Goal: Task Accomplishment & Management: Complete application form

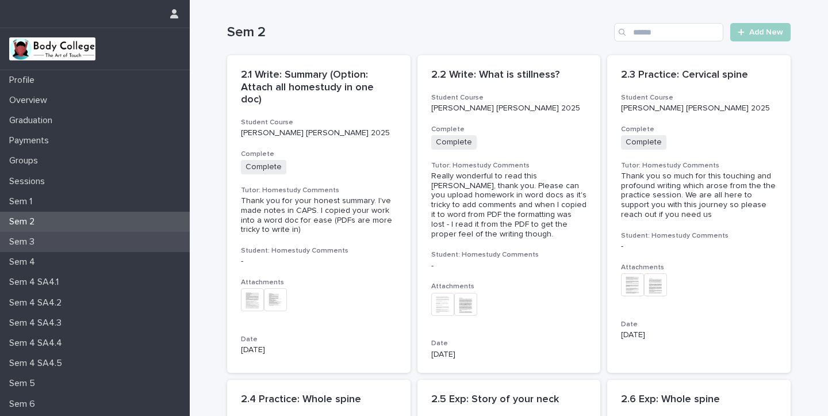
click at [37, 242] on p "Sem 3" at bounding box center [24, 241] width 39 height 11
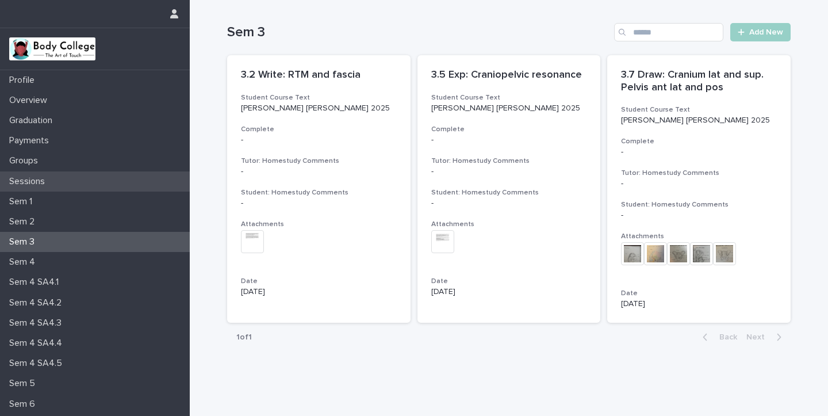
click at [45, 178] on p "Sessions" at bounding box center [29, 181] width 49 height 11
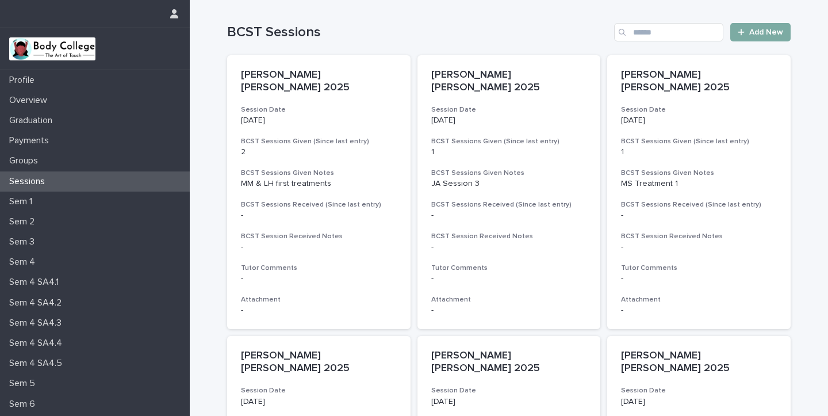
click at [769, 34] on span "Add New" at bounding box center [767, 32] width 34 height 8
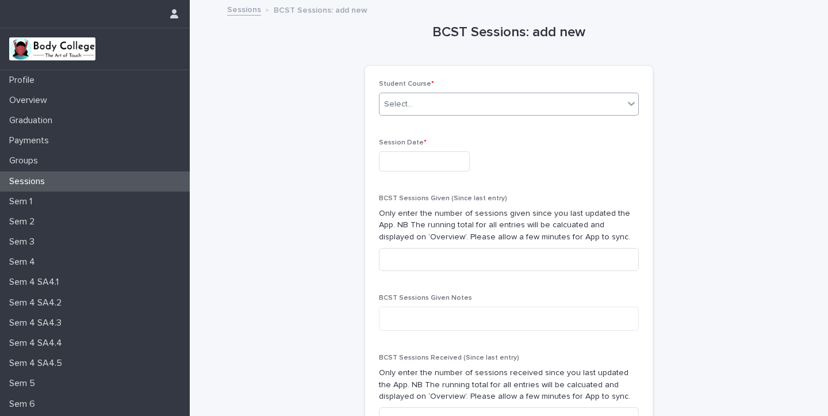
click at [437, 103] on div "Select..." at bounding box center [502, 104] width 244 height 19
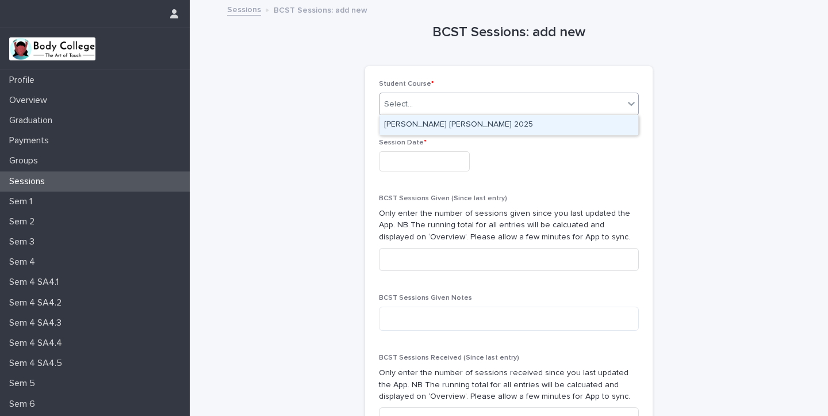
click at [426, 125] on div "[PERSON_NAME] [PERSON_NAME] 2025" at bounding box center [509, 125] width 259 height 20
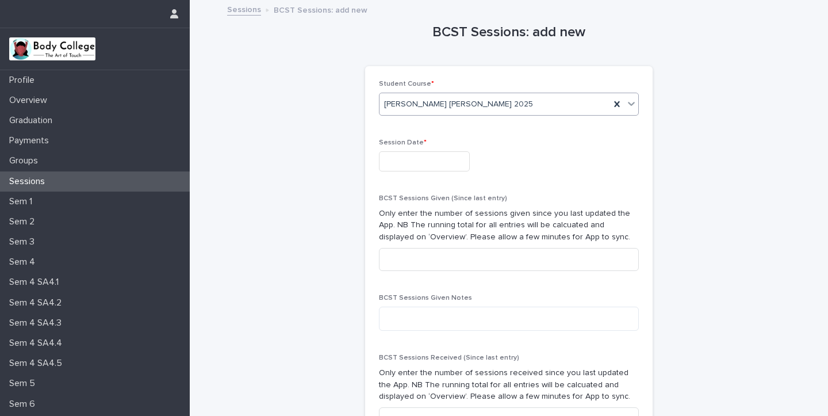
click at [411, 158] on input "text" at bounding box center [424, 161] width 91 height 20
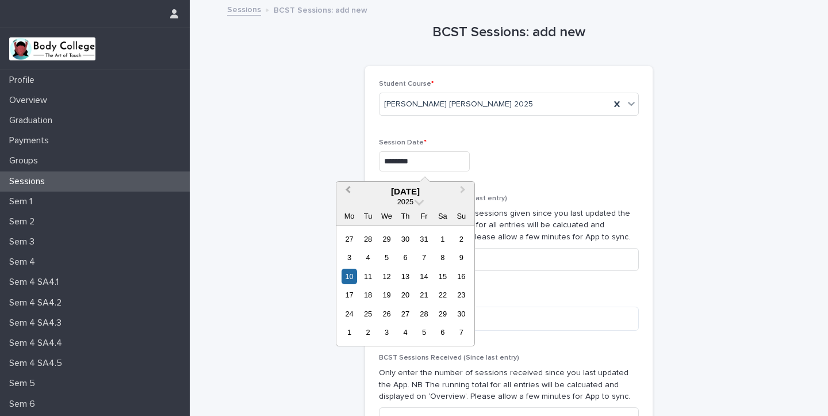
click at [348, 189] on span "Previous Month" at bounding box center [348, 192] width 0 height 16
click at [441, 257] on div "11" at bounding box center [443, 258] width 16 height 16
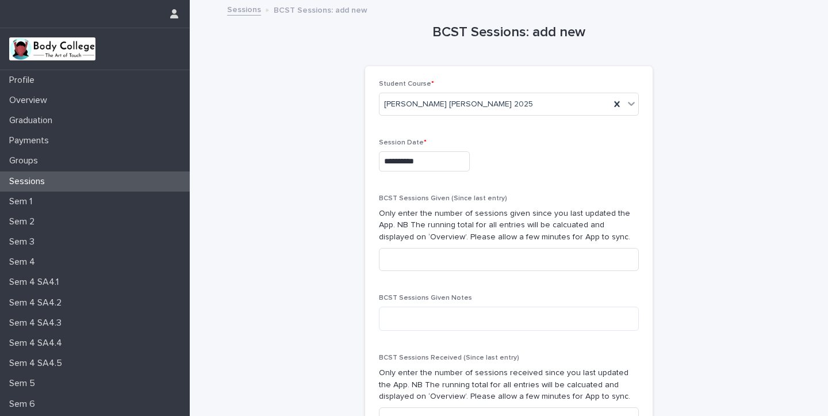
type input "**********"
click at [407, 262] on input at bounding box center [509, 259] width 260 height 23
type input "*"
click at [402, 322] on textarea at bounding box center [509, 319] width 260 height 24
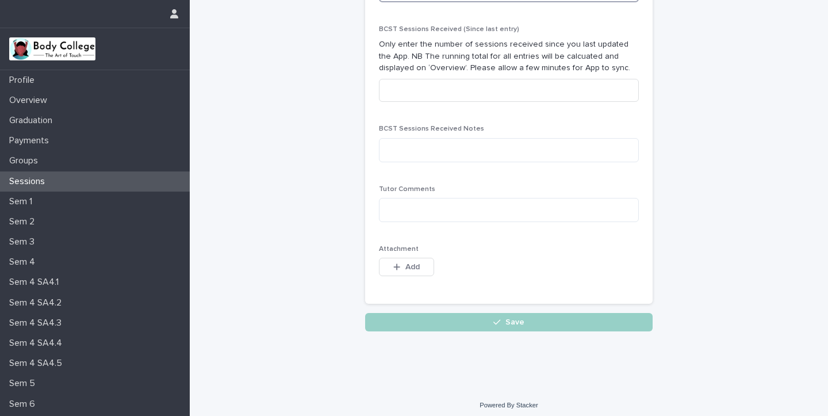
scroll to position [328, 0]
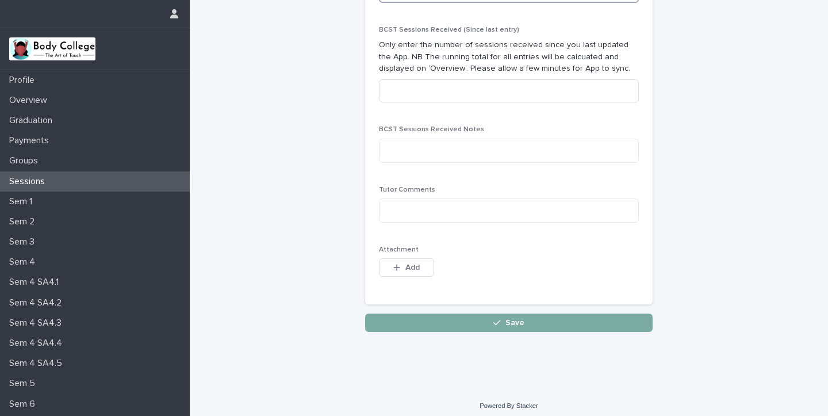
type textarea "*******"
click at [486, 318] on button "Save" at bounding box center [509, 323] width 288 height 18
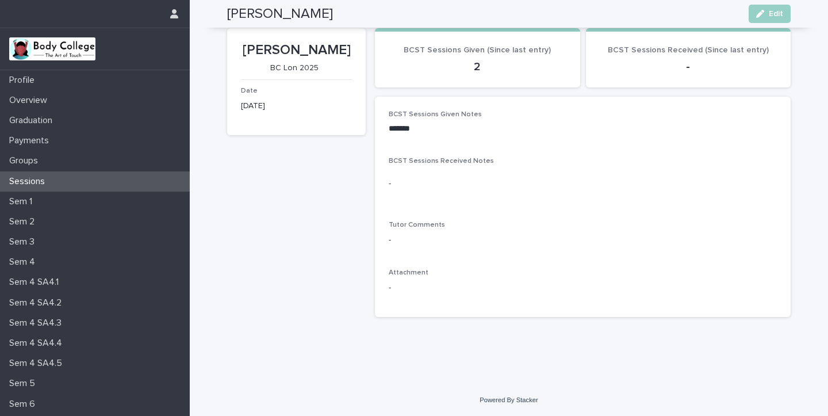
scroll to position [24, 0]
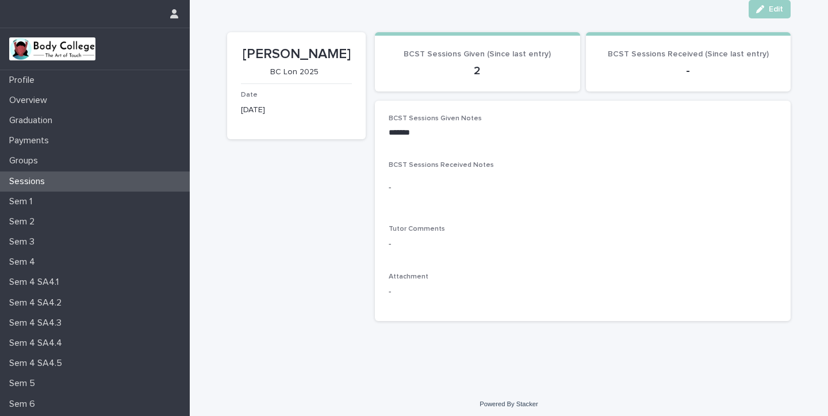
click at [74, 181] on div "Sessions" at bounding box center [95, 181] width 190 height 20
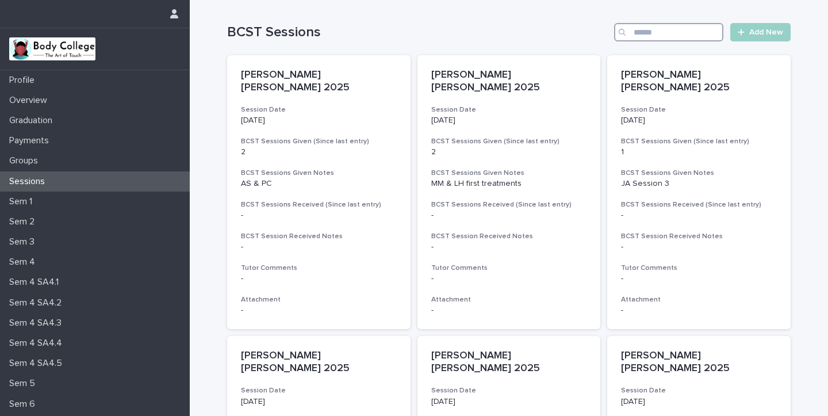
click at [647, 37] on input "Search" at bounding box center [668, 32] width 109 height 18
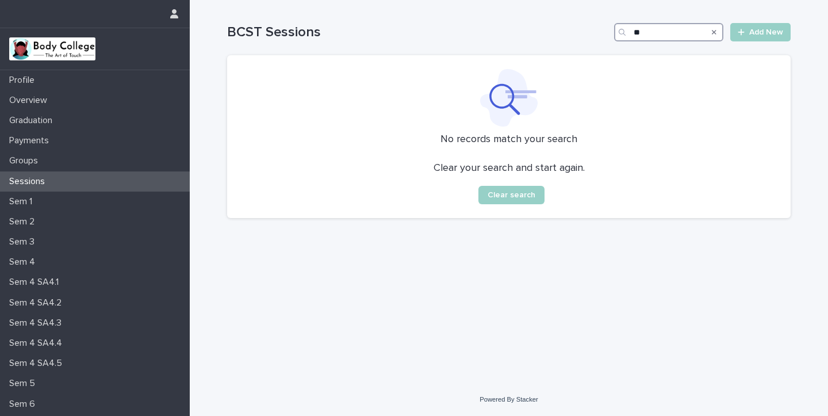
type input "*"
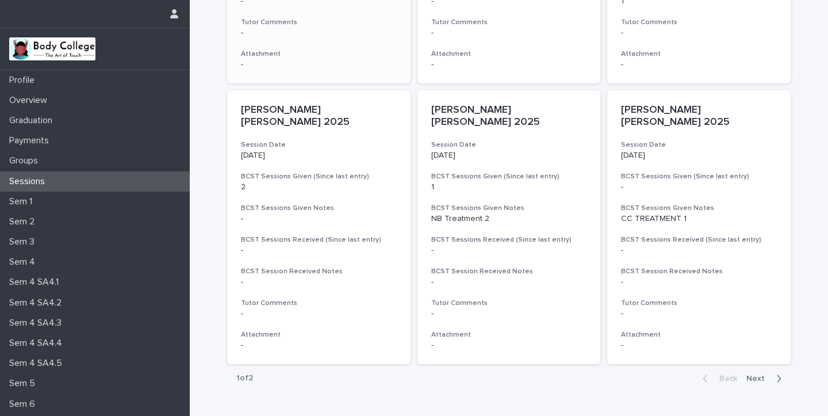
scroll to position [807, 0]
click at [779, 374] on icon "button" at bounding box center [779, 379] width 5 height 10
click at [708, 376] on icon "button" at bounding box center [706, 379] width 4 height 7
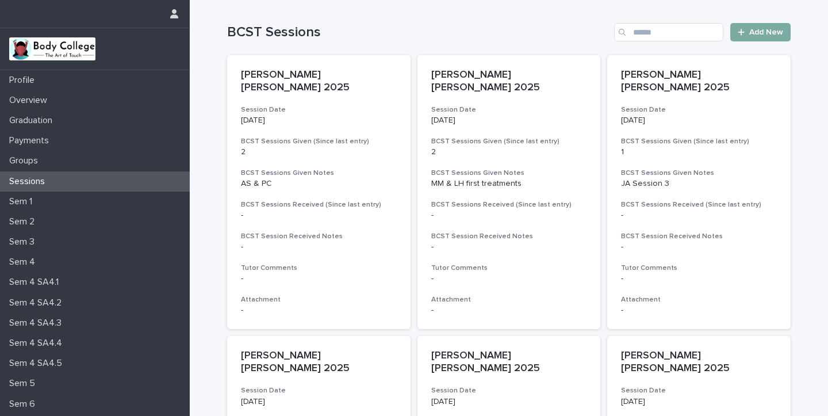
click at [769, 31] on span "Add New" at bounding box center [767, 32] width 34 height 8
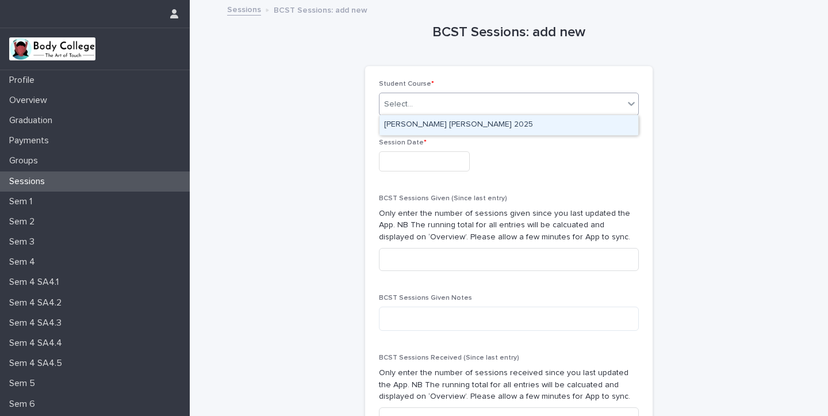
click at [405, 103] on div "Select..." at bounding box center [398, 104] width 29 height 12
click at [408, 124] on div "[PERSON_NAME] [PERSON_NAME] 2025" at bounding box center [509, 125] width 259 height 20
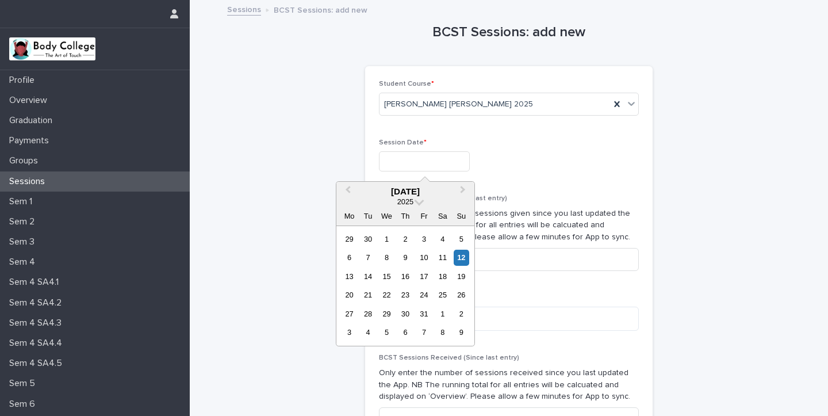
click at [404, 160] on input "text" at bounding box center [424, 161] width 91 height 20
click at [463, 189] on span "Next Month" at bounding box center [463, 192] width 0 height 16
click at [348, 189] on span "Previous Month" at bounding box center [348, 192] width 0 height 16
click at [351, 276] on div "15" at bounding box center [350, 277] width 16 height 16
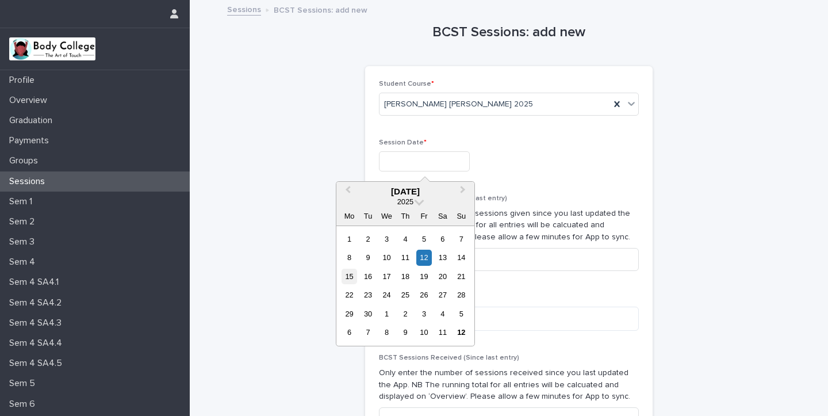
type input "**********"
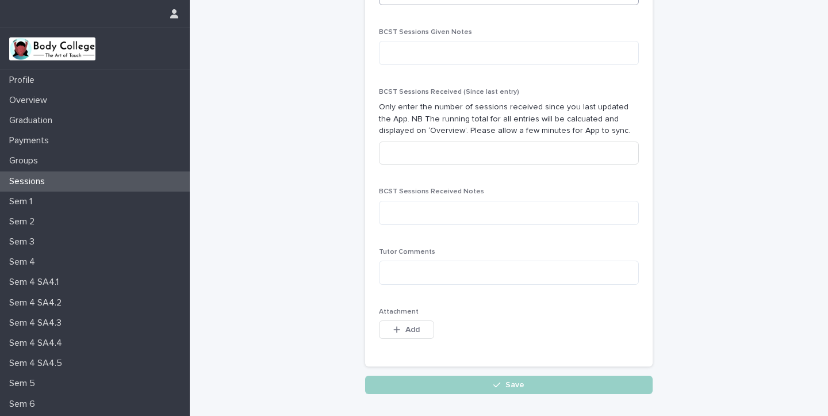
scroll to position [277, 0]
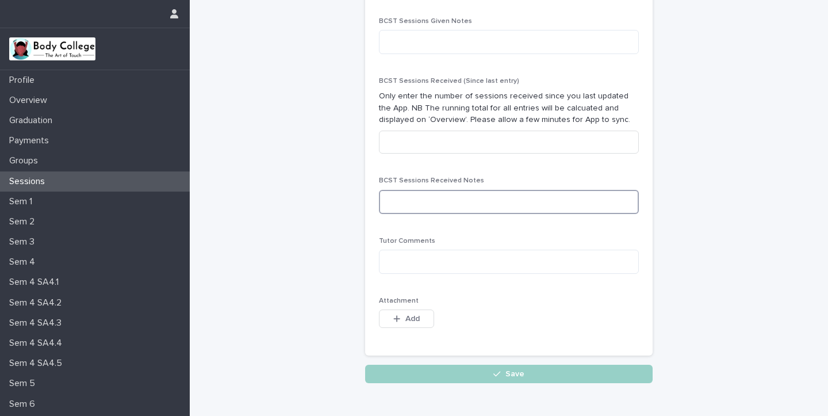
click at [415, 196] on textarea at bounding box center [509, 202] width 260 height 24
click at [394, 196] on textarea "**********" at bounding box center [509, 202] width 260 height 24
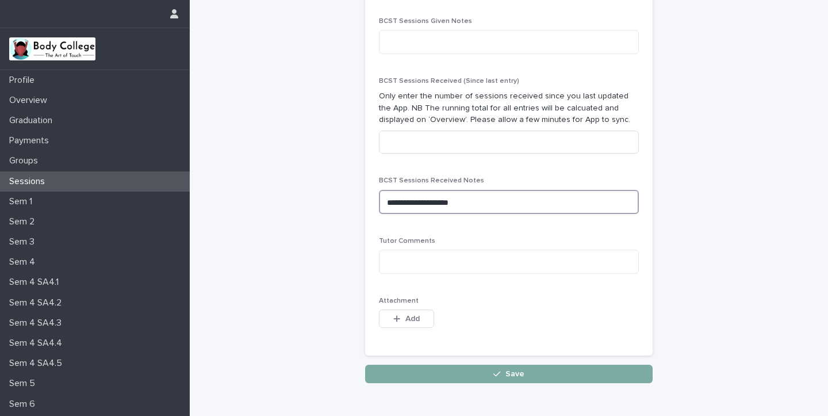
type textarea "**********"
click at [507, 370] on span "Save" at bounding box center [515, 374] width 19 height 8
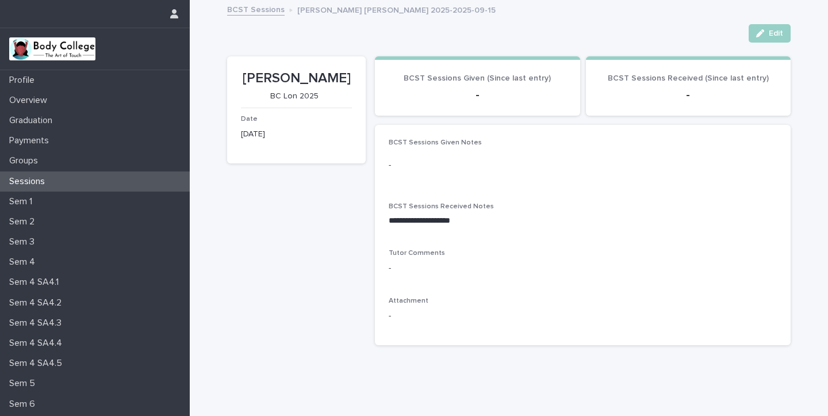
click at [689, 96] on p "-" at bounding box center [689, 95] width 178 height 14
click at [765, 32] on icon "button" at bounding box center [760, 33] width 8 height 8
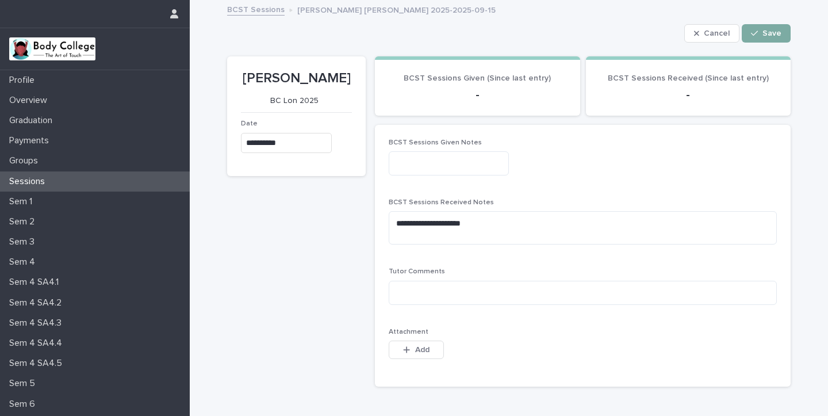
click at [774, 37] on button "Save" at bounding box center [766, 33] width 49 height 18
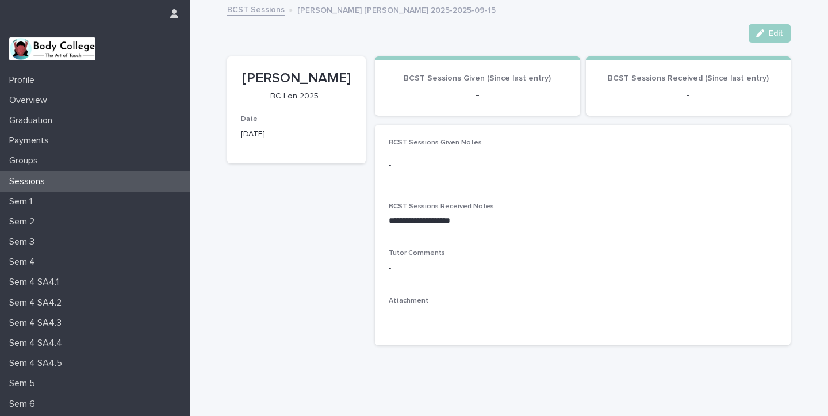
click at [38, 184] on p "Sessions" at bounding box center [29, 181] width 49 height 11
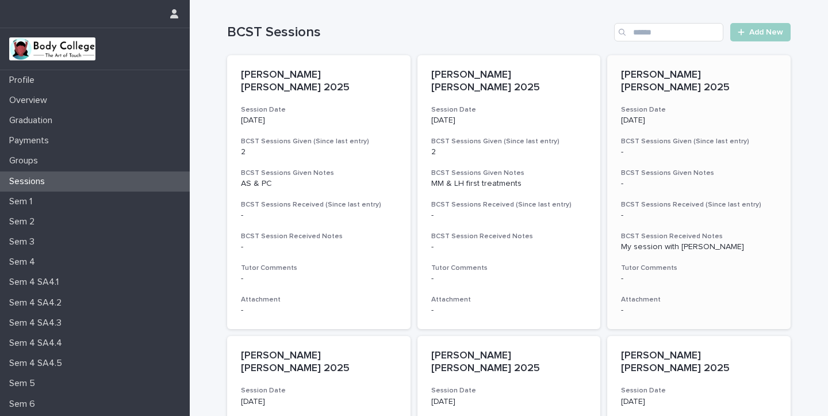
click at [665, 176] on div "[PERSON_NAME] [PERSON_NAME] 2025 Session Date [DATE] BCST Sessions Given (Since…" at bounding box center [699, 192] width 184 height 274
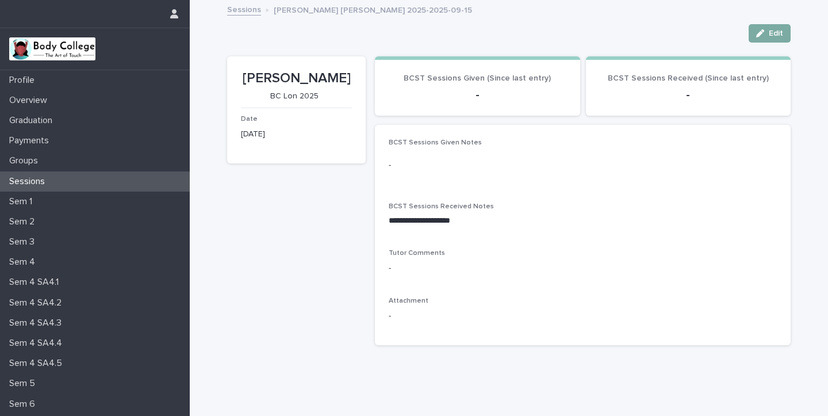
click at [777, 35] on span "Edit" at bounding box center [776, 33] width 14 height 8
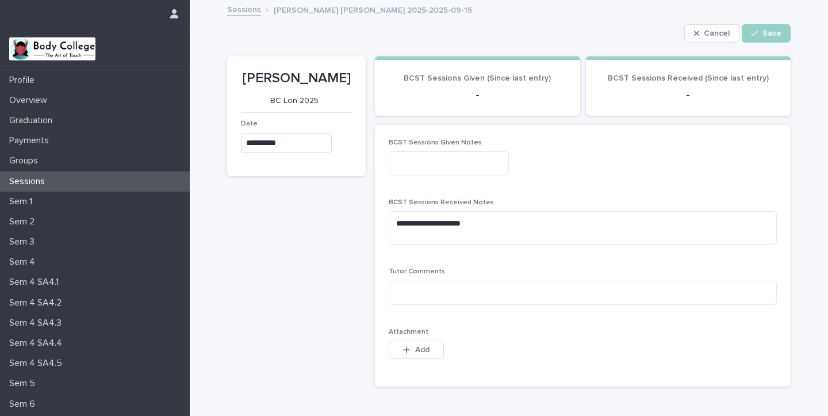
click at [695, 78] on span "BCST Sessions Received (Since last entry)" at bounding box center [688, 78] width 161 height 8
click at [420, 348] on span "Add" at bounding box center [422, 350] width 14 height 8
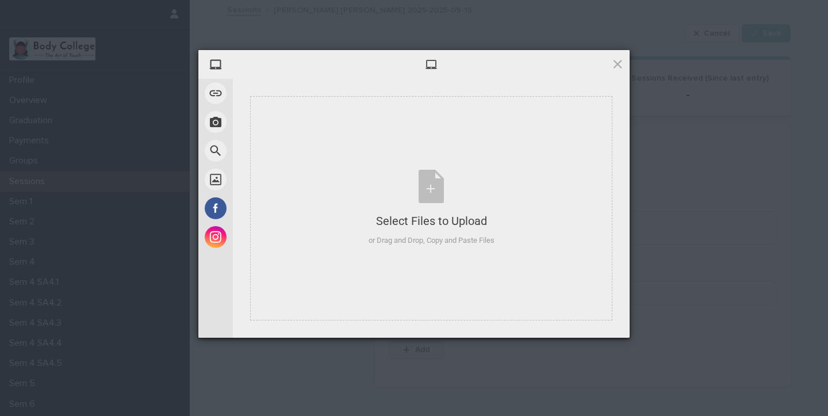
click at [420, 348] on div "Powered by Filestack" at bounding box center [414, 352] width 828 height 29
click at [617, 66] on span at bounding box center [618, 64] width 13 height 13
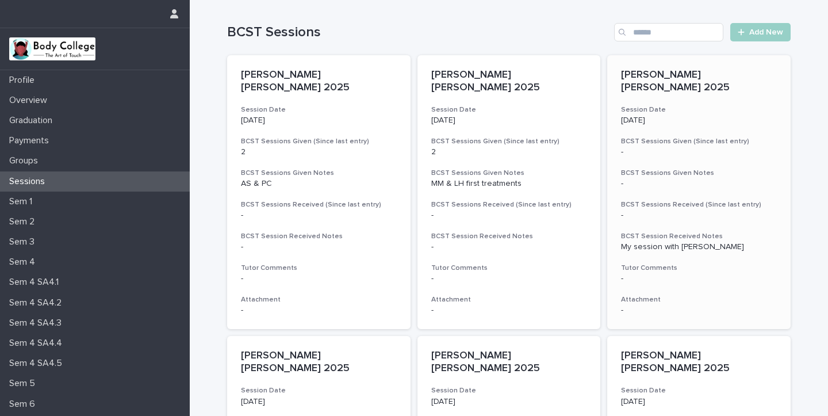
click at [669, 200] on h3 "BCST Sessions Received (Since last entry)" at bounding box center [699, 204] width 156 height 9
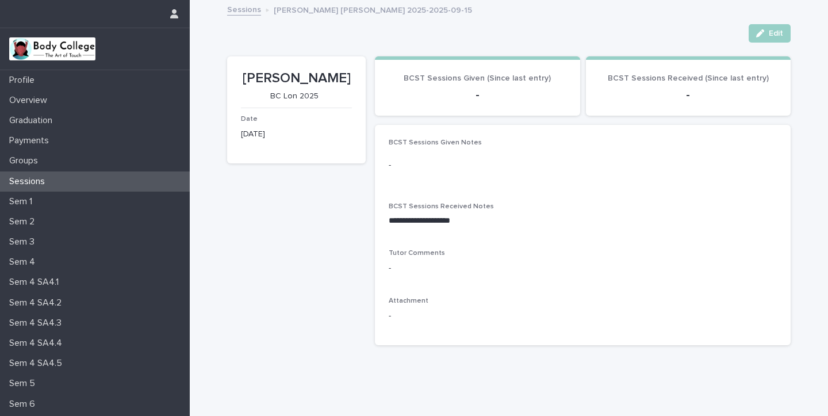
click at [641, 81] on span "BCST Sessions Received (Since last entry)" at bounding box center [688, 78] width 161 height 8
click at [392, 160] on p "-" at bounding box center [449, 165] width 120 height 12
click at [396, 169] on p "-" at bounding box center [449, 165] width 120 height 12
click at [389, 217] on p "**********" at bounding box center [583, 220] width 388 height 11
click at [82, 182] on div "Sessions" at bounding box center [95, 181] width 190 height 20
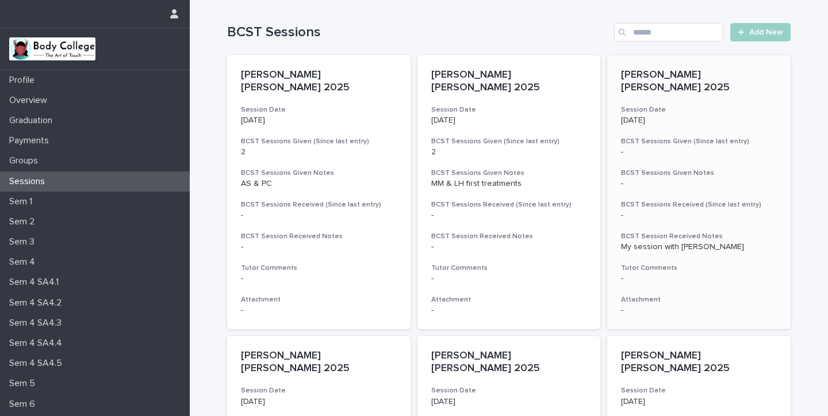
click at [680, 245] on div "[PERSON_NAME] [PERSON_NAME] 2025 Session Date [DATE] BCST Sessions Given (Since…" at bounding box center [699, 192] width 184 height 274
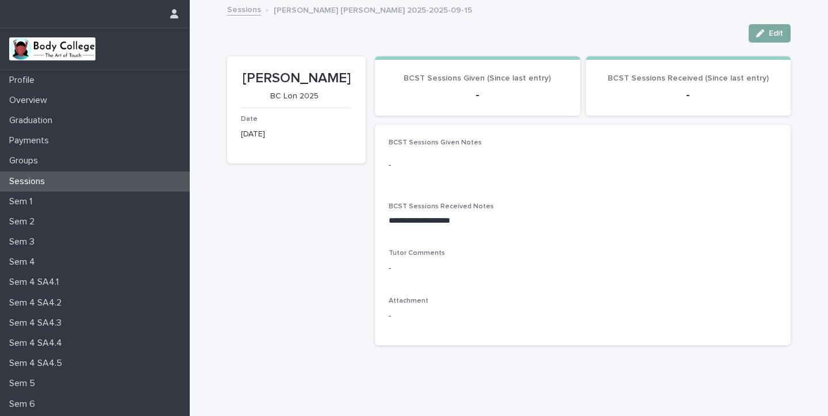
click at [775, 36] on span "Edit" at bounding box center [776, 33] width 14 height 8
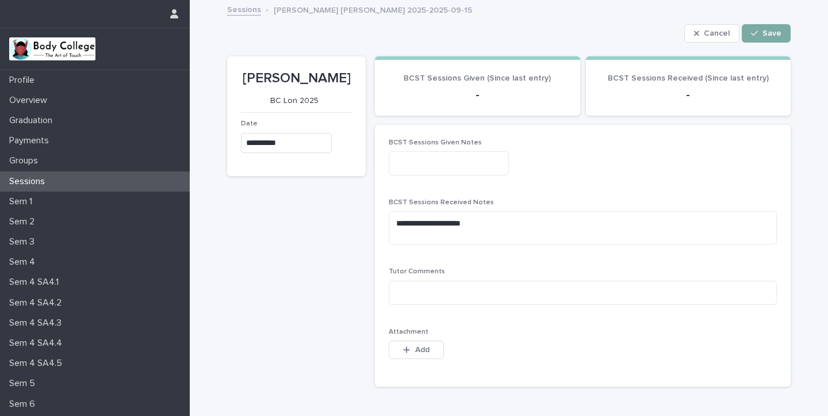
click at [777, 32] on span "Save" at bounding box center [772, 33] width 19 height 8
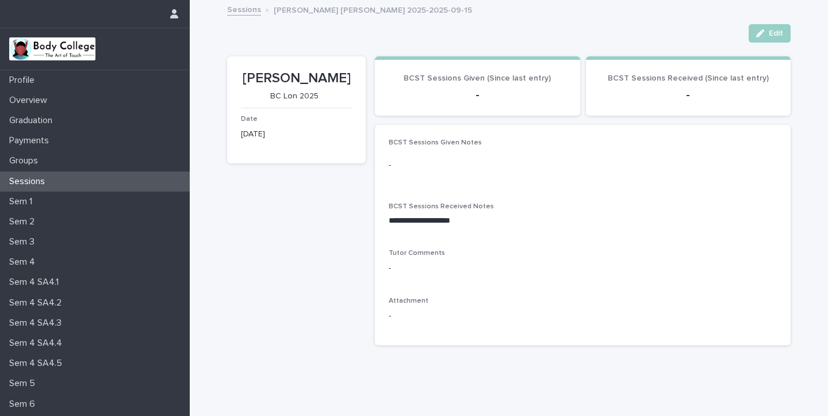
click at [689, 94] on p "-" at bounding box center [689, 95] width 178 height 14
click at [662, 57] on section "BCST Sessions Received (Since last entry) -" at bounding box center [688, 85] width 205 height 59
click at [47, 181] on p "Sessions" at bounding box center [29, 181] width 49 height 11
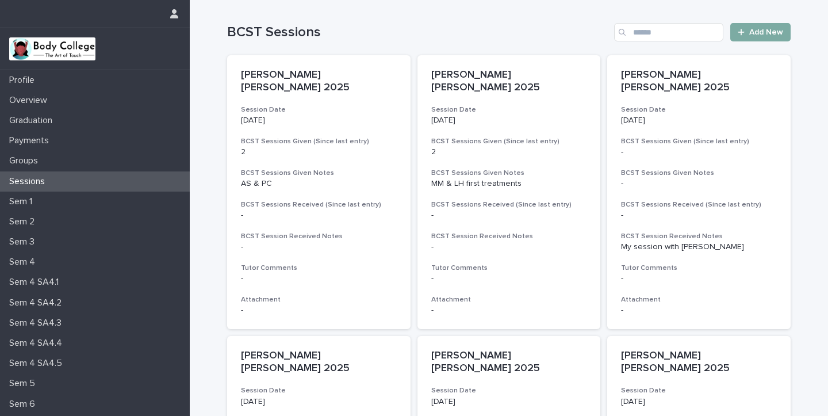
click at [759, 32] on span "Add New" at bounding box center [767, 32] width 34 height 8
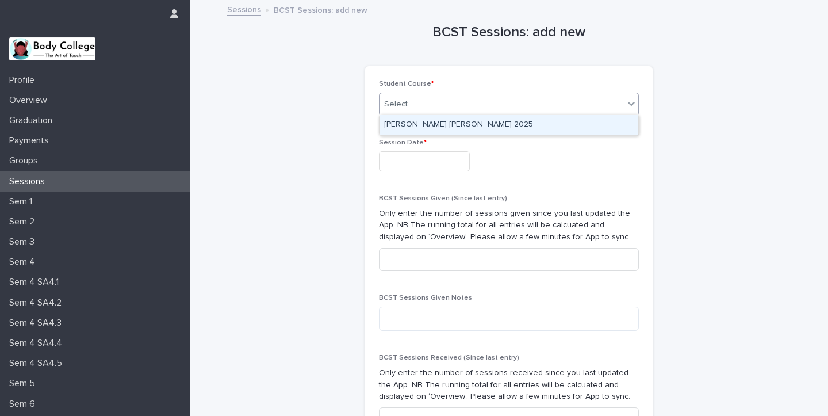
click at [484, 103] on div "Select..." at bounding box center [502, 104] width 244 height 19
click at [460, 124] on div "[PERSON_NAME] [PERSON_NAME] 2025" at bounding box center [509, 125] width 259 height 20
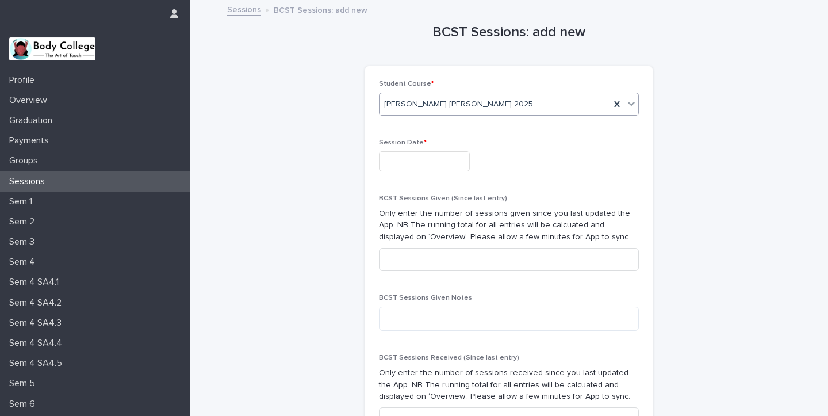
click at [415, 159] on input "text" at bounding box center [424, 161] width 91 height 20
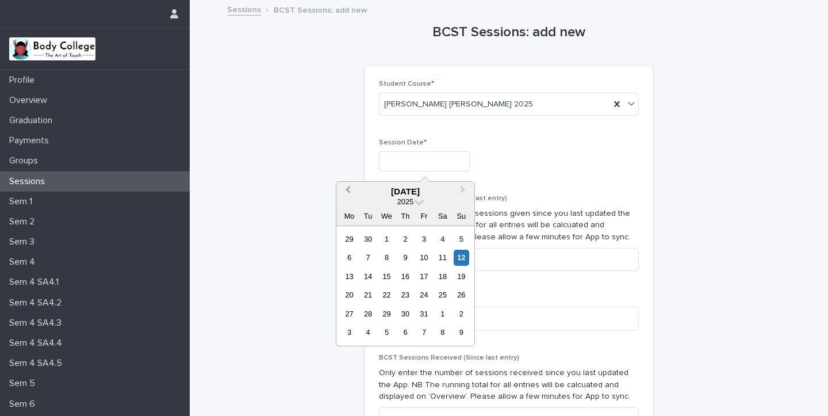
click at [348, 190] on span "Previous Month" at bounding box center [348, 192] width 0 height 16
click at [463, 190] on span "Next Month" at bounding box center [463, 192] width 0 height 16
click at [349, 292] on div "22" at bounding box center [350, 295] width 16 height 16
type input "**********"
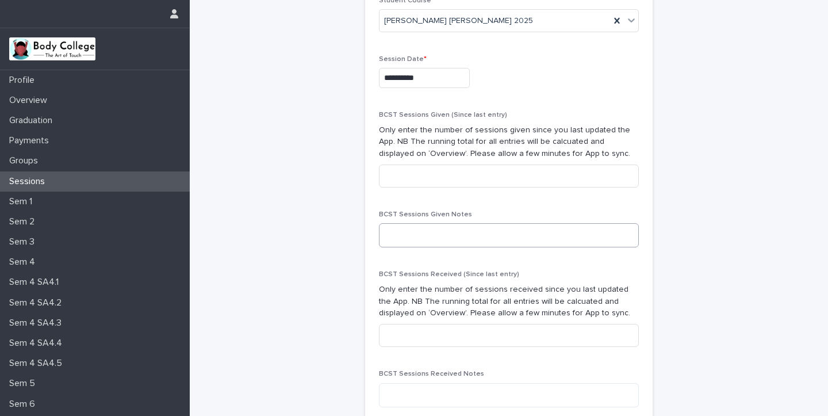
scroll to position [103, 0]
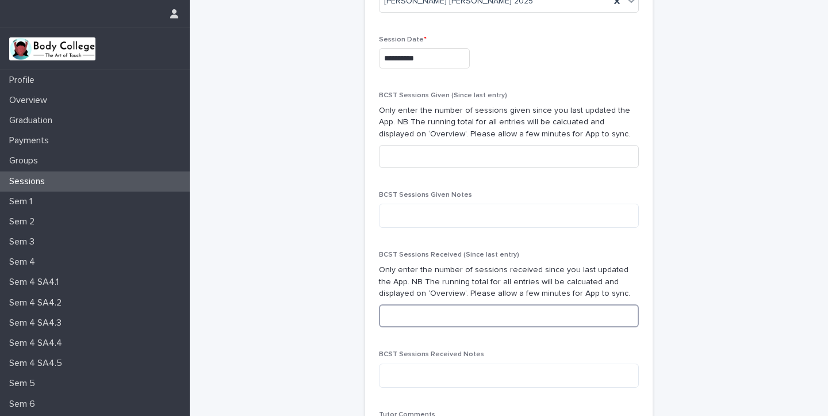
click at [405, 315] on input at bounding box center [509, 315] width 260 height 23
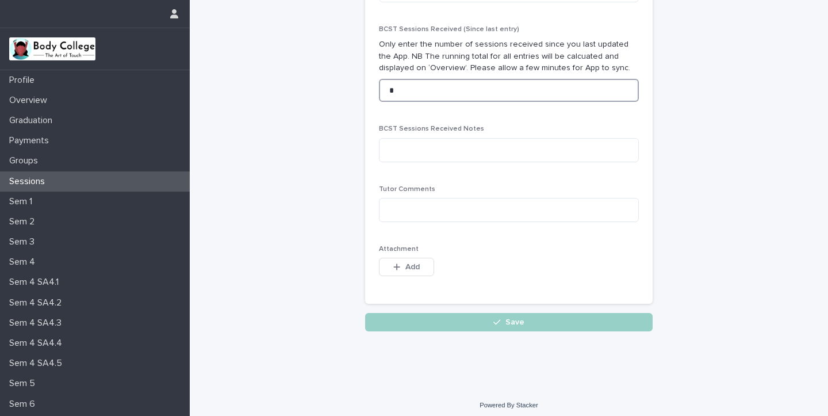
scroll to position [328, 0]
type input "*"
click at [395, 146] on textarea at bounding box center [509, 151] width 260 height 24
type textarea "*"
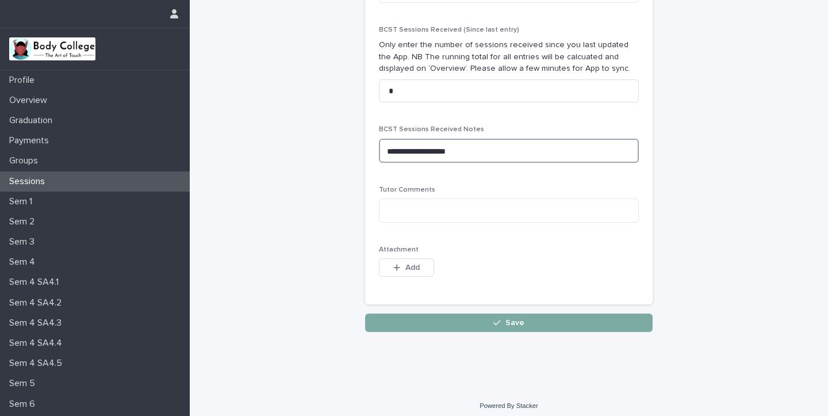
type textarea "**********"
click at [510, 320] on span "Save" at bounding box center [515, 323] width 19 height 8
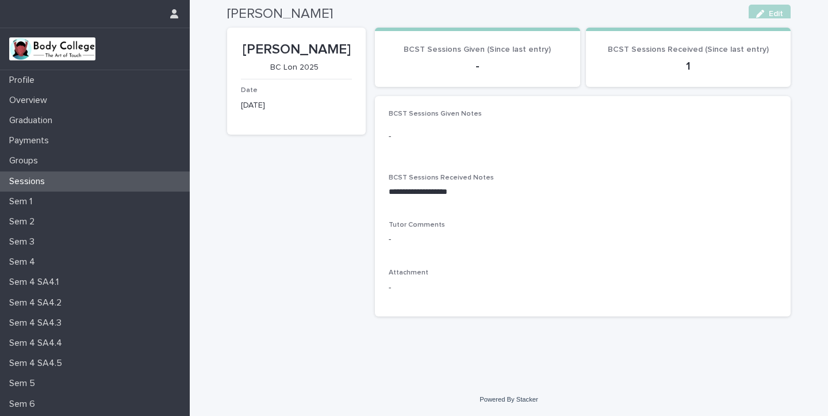
scroll to position [24, 0]
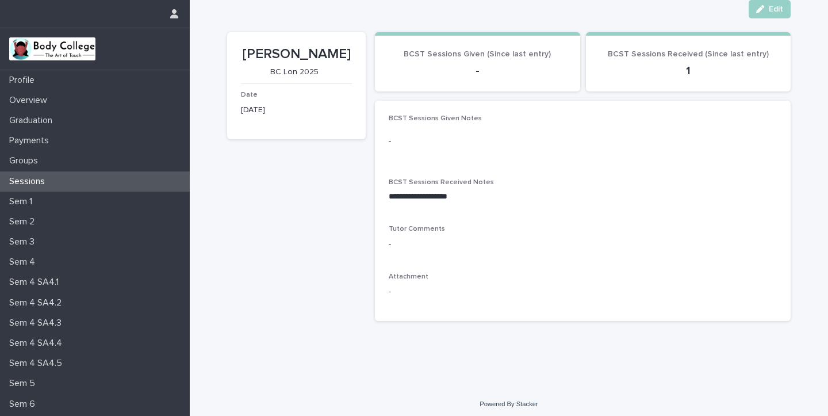
click at [105, 186] on div "Sessions" at bounding box center [95, 181] width 190 height 20
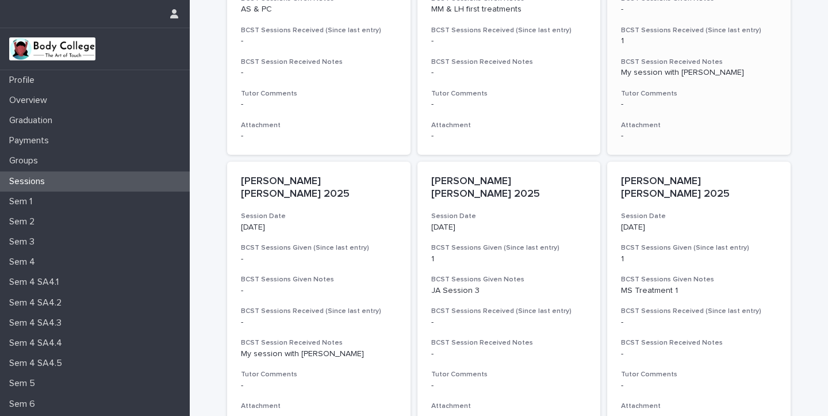
scroll to position [177, 0]
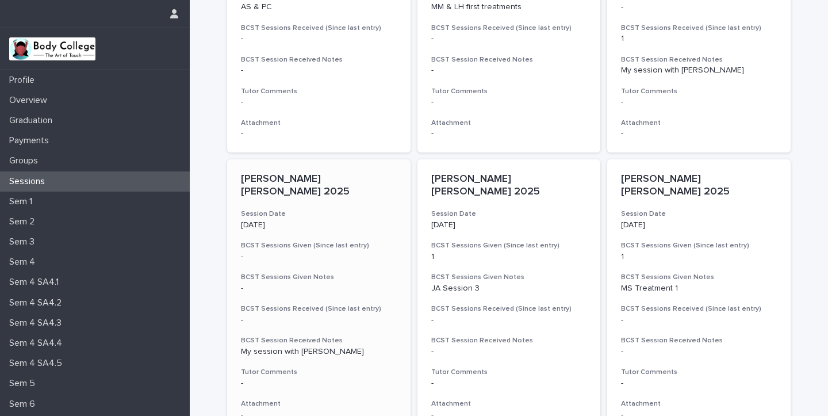
click at [311, 315] on p "-" at bounding box center [319, 320] width 156 height 10
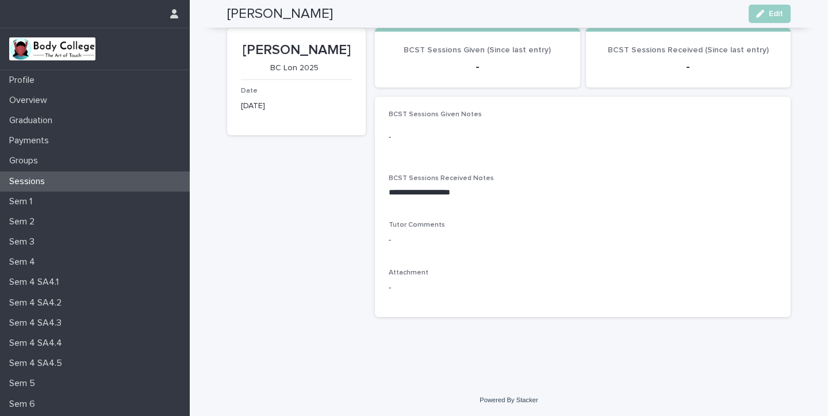
scroll to position [24, 0]
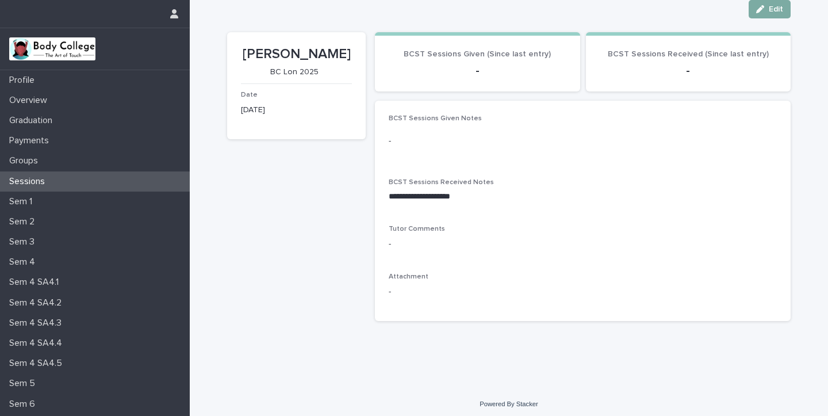
click at [776, 12] on span "Edit" at bounding box center [776, 9] width 14 height 8
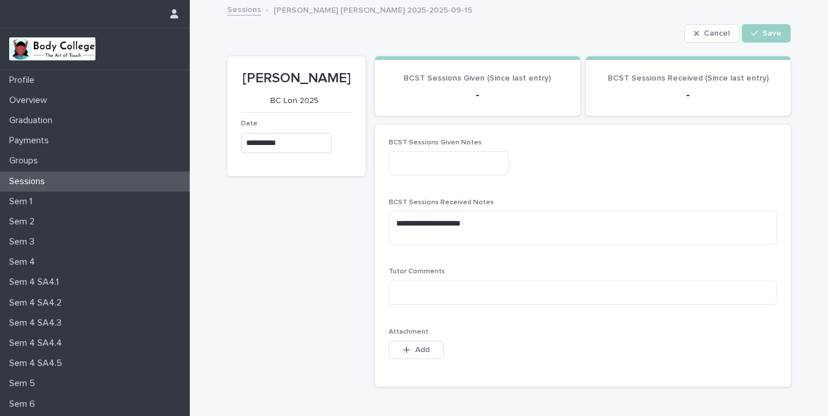
scroll to position [0, 0]
click at [691, 94] on p "-" at bounding box center [689, 95] width 178 height 14
click at [767, 34] on span "Save" at bounding box center [772, 33] width 19 height 8
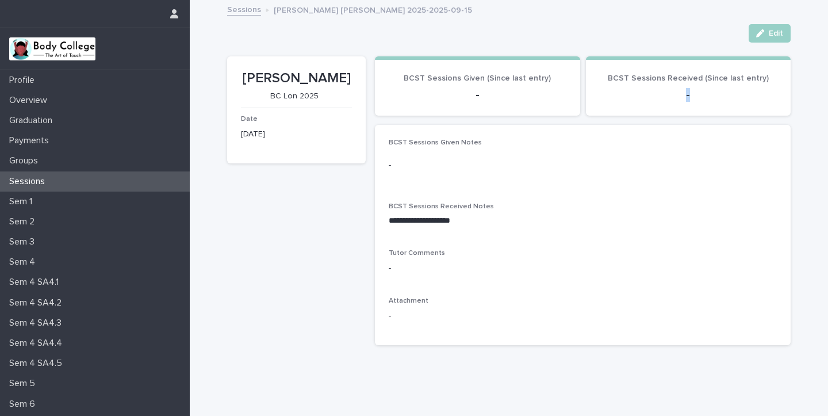
click at [40, 183] on p "Sessions" at bounding box center [29, 181] width 49 height 11
